Goal: Information Seeking & Learning: Learn about a topic

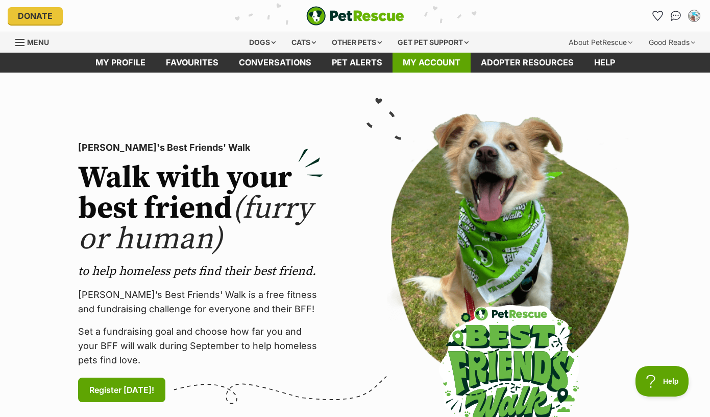
click at [434, 64] on link "My account" at bounding box center [432, 63] width 78 height 20
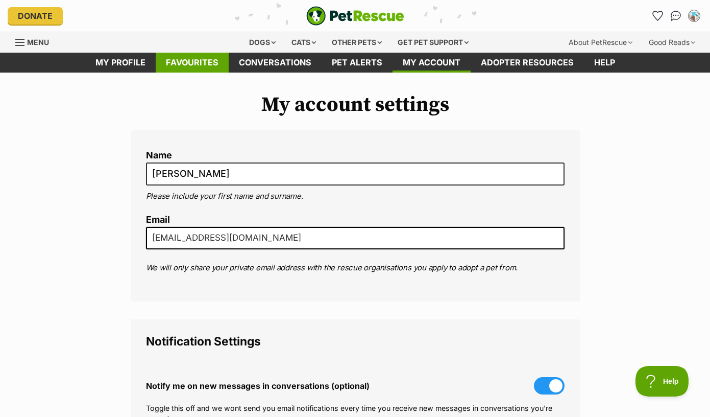
click at [179, 61] on link "Favourites" at bounding box center [192, 63] width 73 height 20
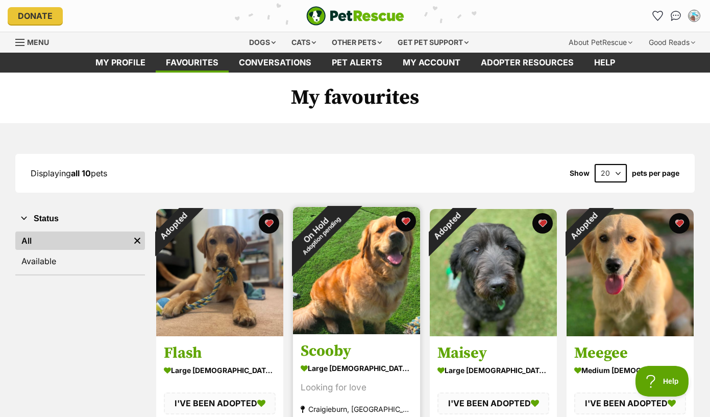
click at [344, 258] on div "On Hold Adoption pending" at bounding box center [318, 232] width 51 height 51
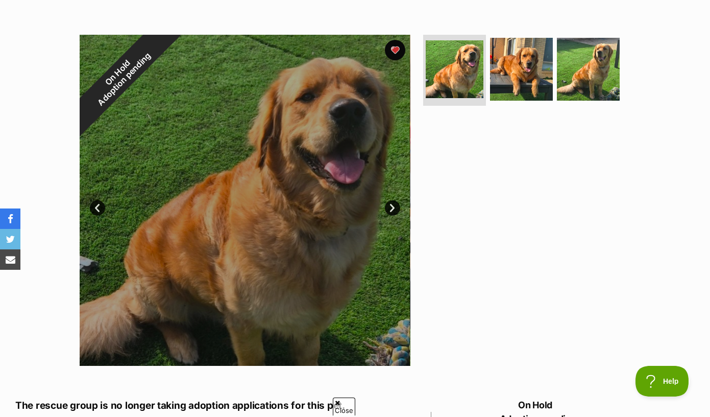
click at [394, 209] on link "Next" at bounding box center [392, 207] width 15 height 15
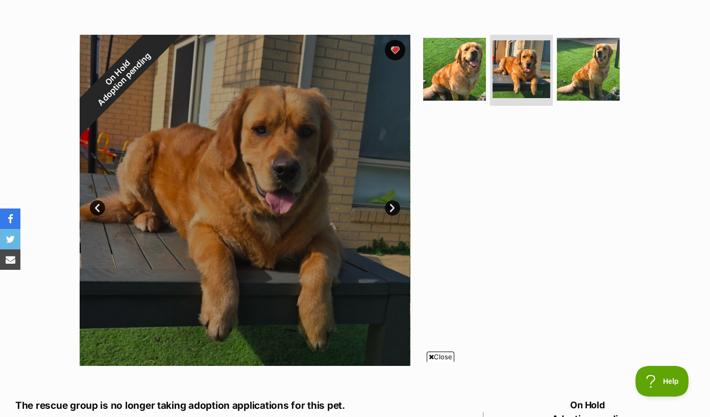
click at [395, 208] on link "Next" at bounding box center [392, 207] width 15 height 15
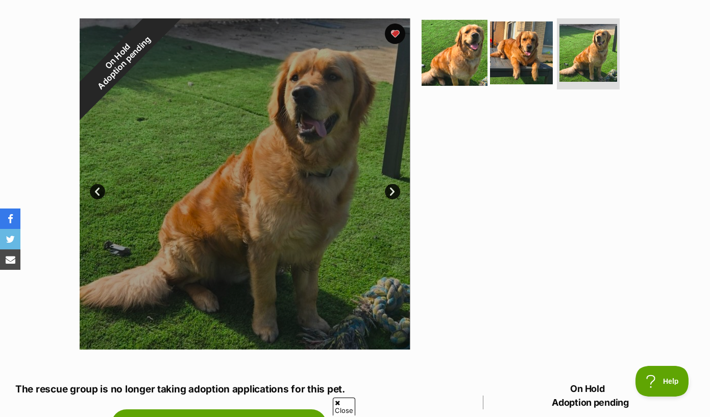
click at [465, 45] on img at bounding box center [455, 52] width 66 height 66
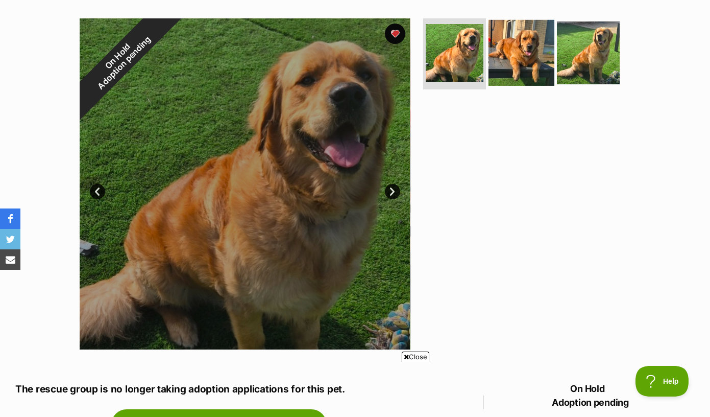
click at [519, 54] on img at bounding box center [522, 52] width 66 height 66
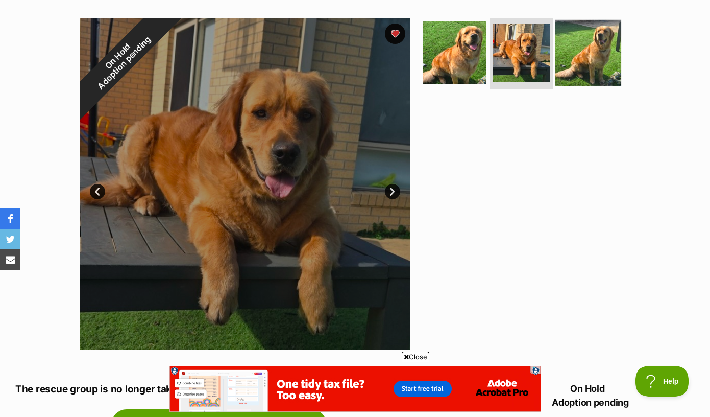
click at [577, 63] on img at bounding box center [589, 52] width 66 height 66
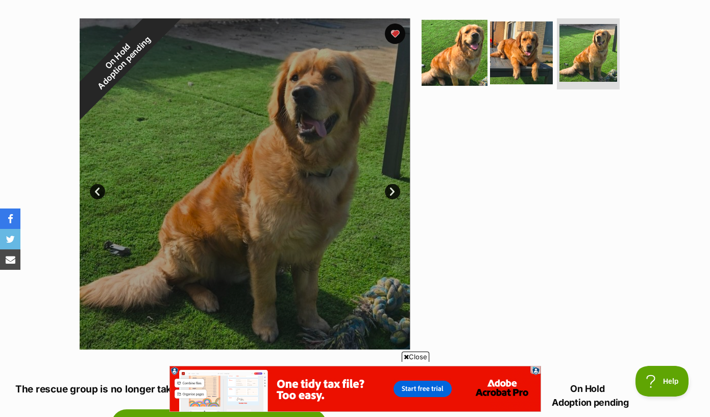
click at [459, 51] on img at bounding box center [455, 52] width 66 height 66
